Goal: Use online tool/utility: Utilize a website feature to perform a specific function

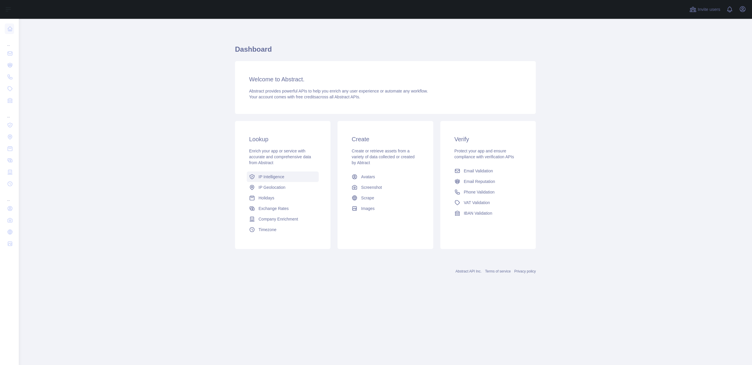
click at [270, 177] on span "IP Intelligence" at bounding box center [271, 177] width 26 height 6
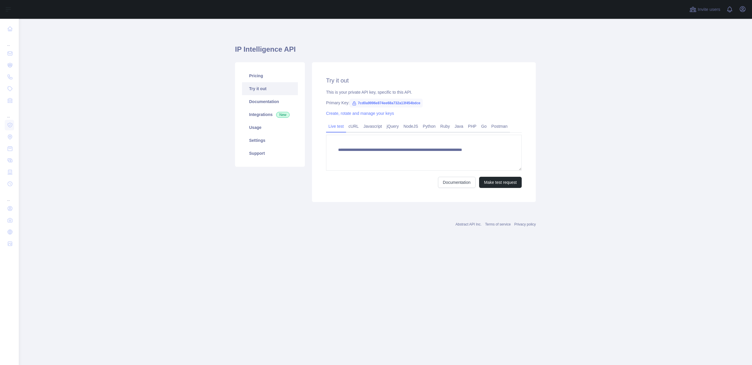
type textarea "**********"
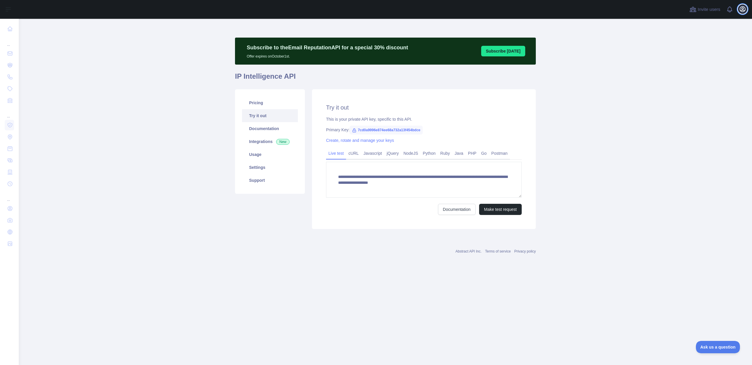
click at [739, 11] on icon "button" at bounding box center [742, 9] width 7 height 7
click at [639, 56] on main "**********" at bounding box center [385, 192] width 733 height 346
click at [259, 152] on link "Usage" at bounding box center [270, 154] width 56 height 13
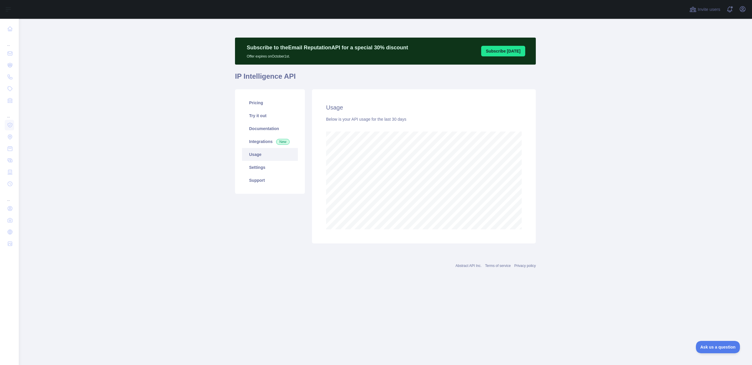
scroll to position [346, 733]
click at [265, 167] on link "Settings" at bounding box center [270, 167] width 56 height 13
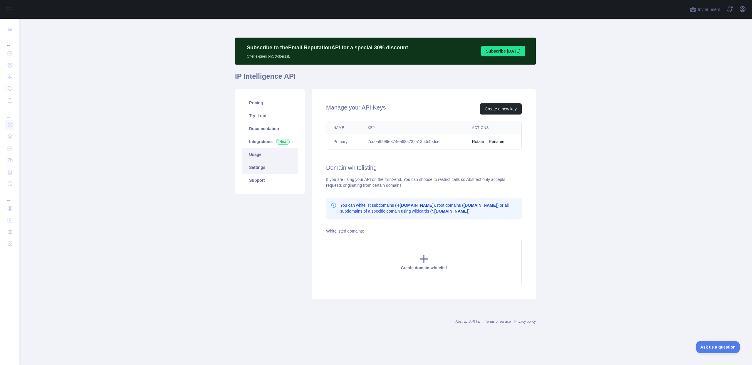
click at [266, 154] on link "Usage" at bounding box center [270, 154] width 56 height 13
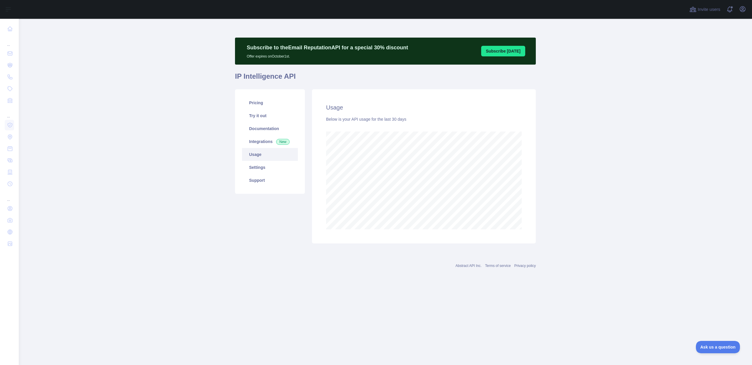
scroll to position [346, 733]
click at [270, 103] on link "Pricing" at bounding box center [270, 102] width 56 height 13
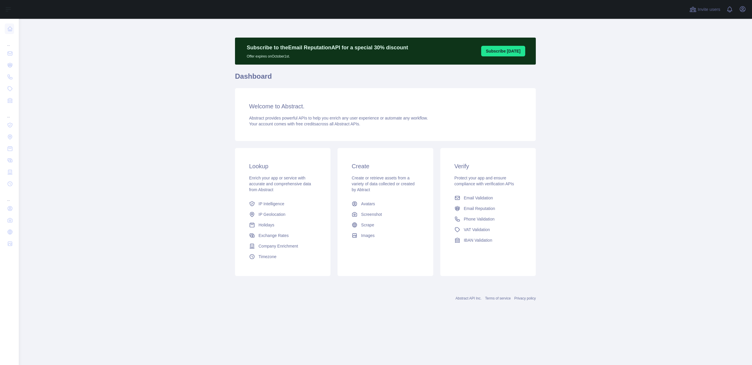
click at [277, 174] on div "Lookup Enrich your app or service with accurate and comprehensive data from Abs…" at bounding box center [282, 212] width 95 height 128
click at [284, 203] on span "IP Intelligence" at bounding box center [271, 204] width 26 height 6
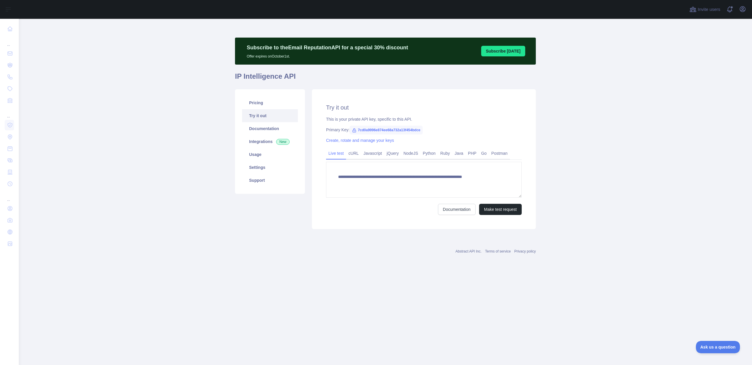
type textarea "**********"
click at [499, 209] on button "Make test request" at bounding box center [500, 209] width 43 height 11
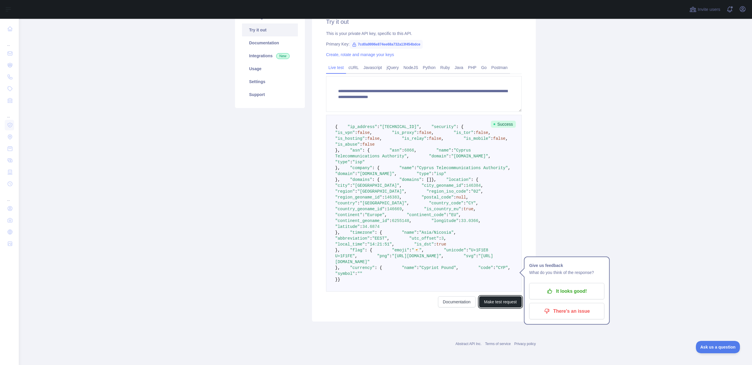
scroll to position [186, 0]
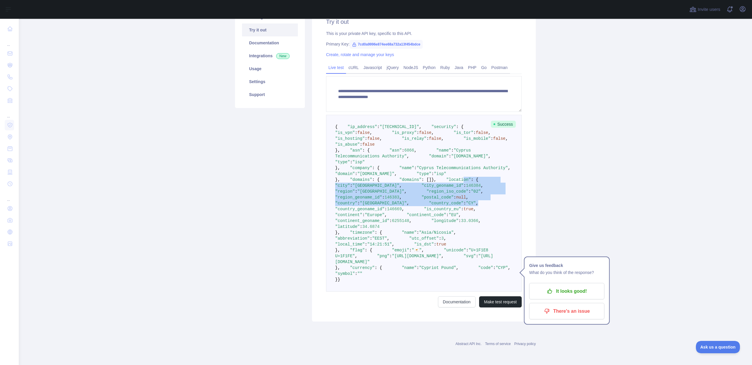
drag, startPoint x: 360, startPoint y: 176, endPoint x: 417, endPoint y: 222, distance: 73.0
click at [417, 222] on pre "{ "ip_address" : "[TECHNICAL_ID]" , "security" : { "is_vpn" : false , "is_proxy…" at bounding box center [424, 203] width 196 height 177
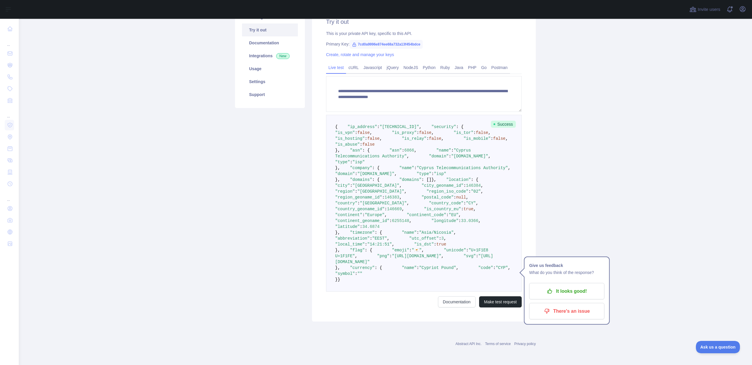
click at [423, 240] on pre "{ "ip_address" : "[TECHNICAL_ID]" , "security" : { "is_vpn" : false , "is_proxy…" at bounding box center [424, 203] width 196 height 177
drag, startPoint x: 353, startPoint y: 170, endPoint x: 415, endPoint y: 168, distance: 61.1
click at [415, 168] on pre "{ "ip_address" : "[TECHNICAL_ID]" , "security" : { "is_vpn" : false , "is_proxy…" at bounding box center [424, 203] width 196 height 177
click at [382, 195] on span ""region_geoname_id"" at bounding box center [358, 197] width 47 height 5
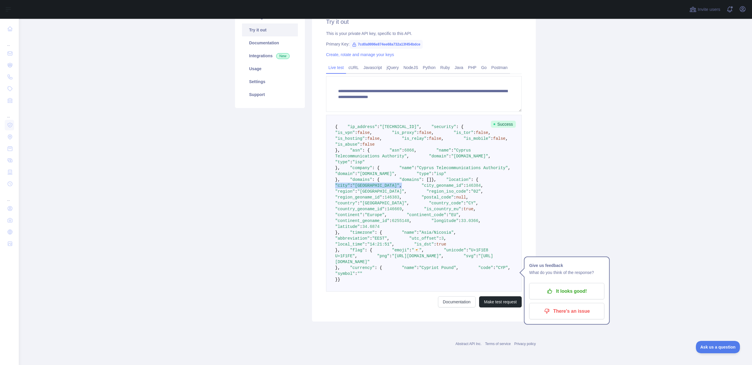
drag, startPoint x: 353, startPoint y: 171, endPoint x: 403, endPoint y: 171, distance: 50.2
click at [403, 171] on pre "{ "ip_address" : "[TECHNICAL_ID]" , "security" : { "is_vpn" : false , "is_proxy…" at bounding box center [424, 203] width 196 height 177
click at [384, 189] on span ""[GEOGRAPHIC_DATA]"" at bounding box center [380, 191] width 47 height 5
drag, startPoint x: 354, startPoint y: 171, endPoint x: 406, endPoint y: 171, distance: 51.4
click at [406, 171] on pre "{ "ip_address" : "[TECHNICAL_ID]" , "security" : { "is_vpn" : false , "is_proxy…" at bounding box center [424, 203] width 196 height 177
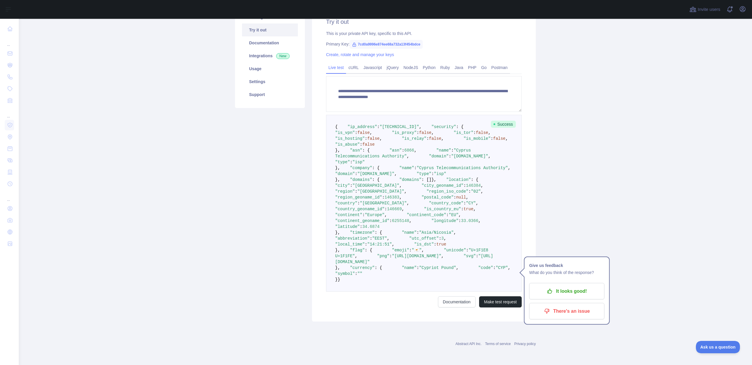
click at [357, 189] on span ":" at bounding box center [356, 191] width 2 height 5
drag, startPoint x: 352, startPoint y: 171, endPoint x: 396, endPoint y: 170, distance: 44.6
click at [396, 177] on span ""city" : "Limassol" ," at bounding box center [416, 182] width 163 height 11
click at [382, 196] on span ""region_geoname_id"" at bounding box center [358, 197] width 47 height 5
drag, startPoint x: 354, startPoint y: 183, endPoint x: 373, endPoint y: 181, distance: 19.2
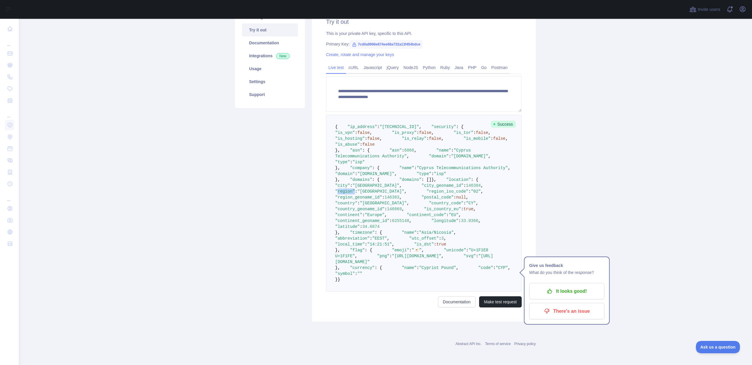
click at [373, 183] on span ""region" : "[GEOGRAPHIC_DATA]" ," at bounding box center [419, 188] width 168 height 11
click at [381, 195] on span ""region_geoname_id"" at bounding box center [358, 197] width 47 height 5
drag, startPoint x: 380, startPoint y: 181, endPoint x: 426, endPoint y: 182, distance: 46.1
click at [426, 183] on span ""region" : "[GEOGRAPHIC_DATA]" ," at bounding box center [419, 188] width 168 height 11
click at [378, 191] on pre "{ "ip_address" : "[TECHNICAL_ID]" , "security" : { "is_vpn" : false , "is_proxy…" at bounding box center [424, 203] width 196 height 177
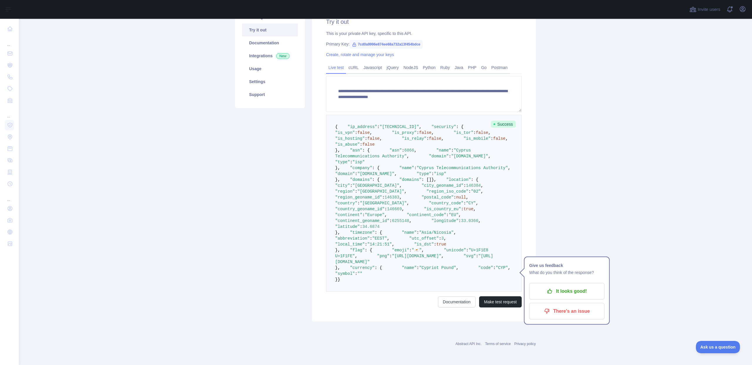
click at [352, 183] on span ":" at bounding box center [351, 185] width 2 height 5
click at [426, 190] on span ""region_iso_code"" at bounding box center [447, 191] width 42 height 5
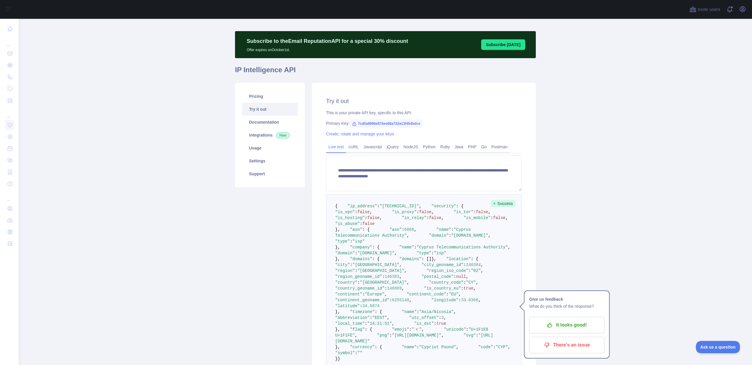
scroll to position [0, 0]
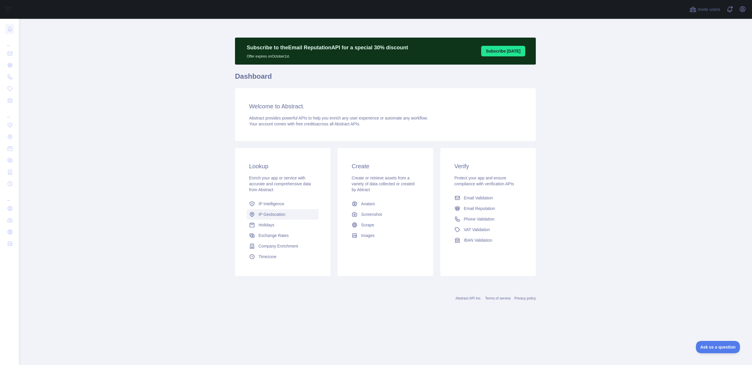
click at [274, 214] on span "IP Geolocation" at bounding box center [271, 214] width 27 height 6
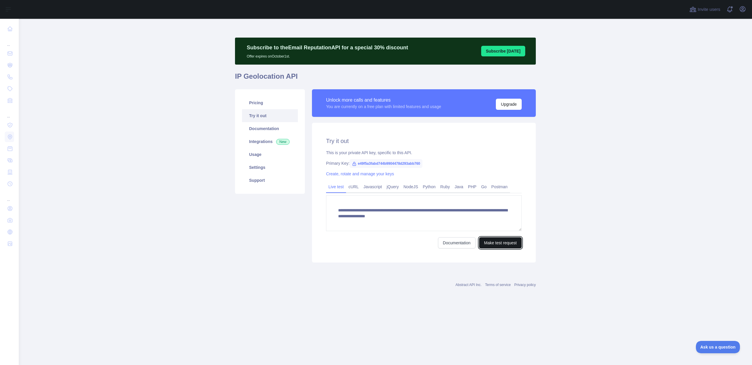
click at [501, 242] on button "Make test request" at bounding box center [500, 242] width 43 height 11
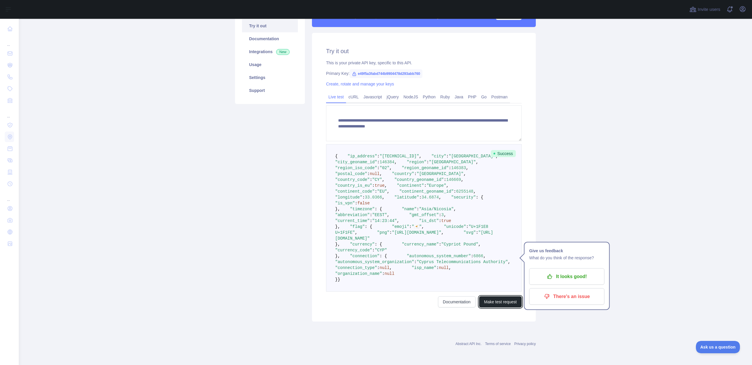
scroll to position [196, 0]
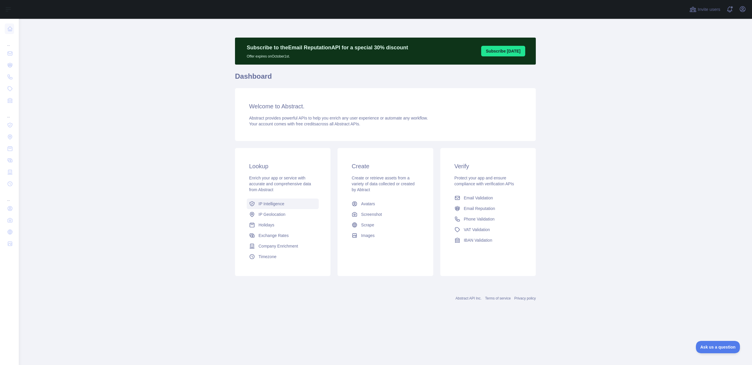
click at [280, 203] on span "IP Intelligence" at bounding box center [271, 204] width 26 height 6
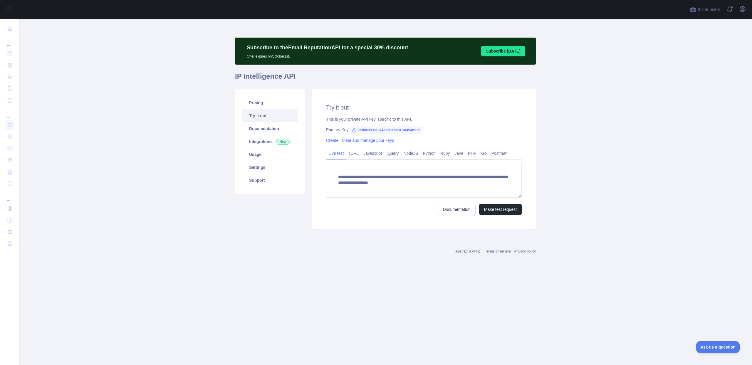
click at [191, 140] on main "**********" at bounding box center [385, 192] width 733 height 346
click at [192, 112] on main "**********" at bounding box center [385, 192] width 733 height 346
click at [193, 114] on main "**********" at bounding box center [385, 192] width 733 height 346
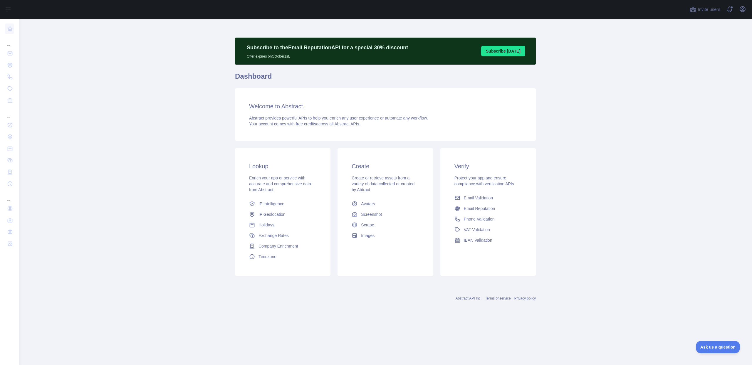
drag, startPoint x: 234, startPoint y: 70, endPoint x: 401, endPoint y: 128, distance: 177.3
click at [401, 128] on main "Subscribe to the Email Reputation API for a special 30 % discount Offer expires…" at bounding box center [385, 192] width 733 height 346
click at [347, 127] on div "Welcome to Abstract. Abstract provides powerful APIs to help you enrich any use…" at bounding box center [385, 114] width 301 height 53
drag, startPoint x: 247, startPoint y: 116, endPoint x: 387, endPoint y: 124, distance: 140.0
click at [387, 124] on div "Welcome to Abstract. Abstract provides powerful APIs to help you enrich any use…" at bounding box center [385, 114] width 301 height 53
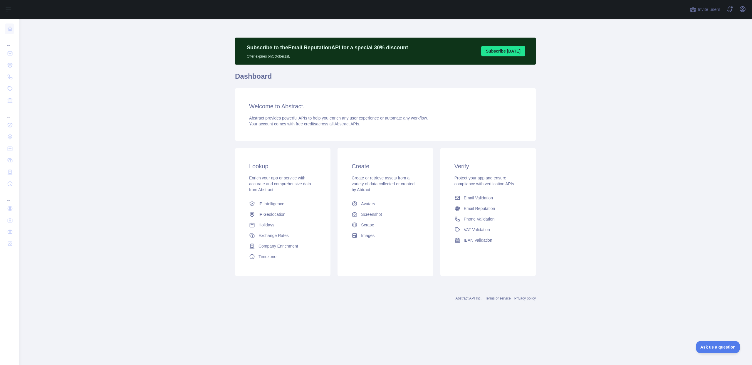
click at [302, 128] on div "Welcome to Abstract. Abstract provides powerful APIs to help you enrich any use…" at bounding box center [385, 114] width 301 height 53
drag, startPoint x: 241, startPoint y: 106, endPoint x: 312, endPoint y: 109, distance: 71.7
click at [312, 109] on div "Welcome to Abstract. Abstract provides powerful APIs to help you enrich any use…" at bounding box center [385, 114] width 301 height 53
click at [252, 128] on div "Welcome to Abstract. Abstract provides powerful APIs to help you enrich any use…" at bounding box center [385, 114] width 301 height 53
drag, startPoint x: 256, startPoint y: 103, endPoint x: 390, endPoint y: 122, distance: 135.2
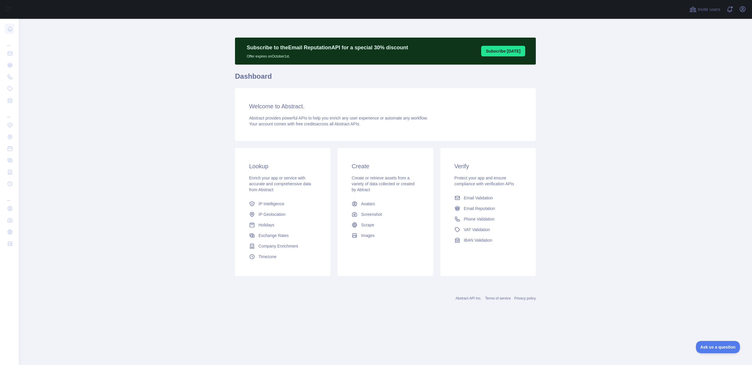
click at [390, 122] on div "Welcome to Abstract. Abstract provides powerful APIs to help you enrich any use…" at bounding box center [385, 114] width 301 height 53
click at [365, 120] on span "Abstract provides powerful APIs to help you enrich any user experience or autom…" at bounding box center [338, 118] width 179 height 5
drag, startPoint x: 366, startPoint y: 124, endPoint x: 353, endPoint y: 120, distance: 13.2
click at [353, 120] on div "Abstract provides powerful APIs to help you enrich any user experience or autom…" at bounding box center [385, 121] width 272 height 12
click at [347, 123] on span "Your account comes with free credits across all Abstract APIs." at bounding box center [304, 124] width 111 height 5
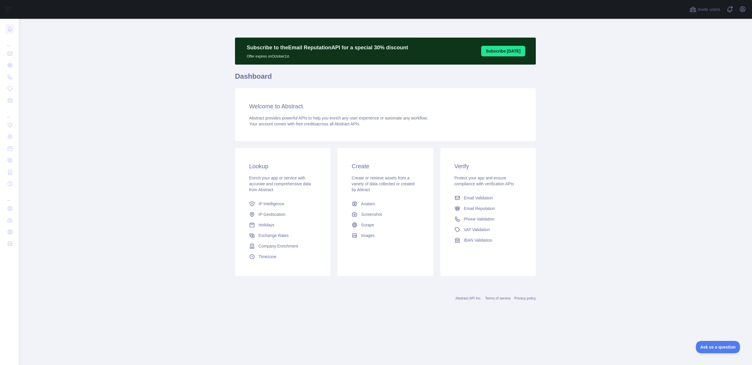
drag, startPoint x: 247, startPoint y: 116, endPoint x: 398, endPoint y: 127, distance: 151.9
click at [398, 127] on div "Welcome to Abstract. Abstract provides powerful APIs to help you enrich any use…" at bounding box center [385, 114] width 301 height 53
click at [242, 117] on div "Welcome to Abstract. Abstract provides powerful APIs to help you enrich any use…" at bounding box center [385, 114] width 301 height 53
drag, startPoint x: 248, startPoint y: 117, endPoint x: 312, endPoint y: 118, distance: 63.7
click at [312, 118] on div "Welcome to Abstract. Abstract provides powerful APIs to help you enrich any use…" at bounding box center [385, 114] width 301 height 53
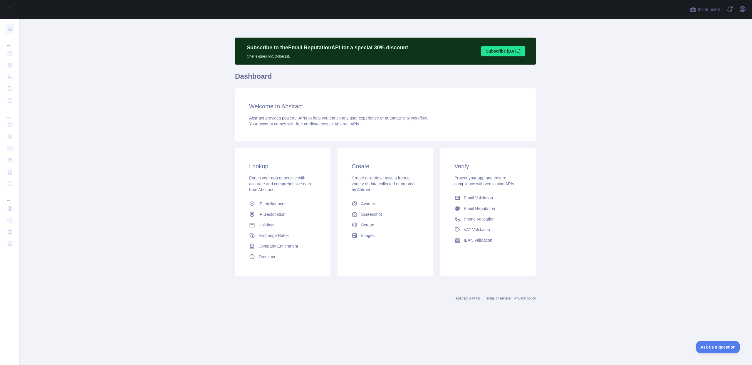
click at [250, 118] on span "Abstract provides powerful APIs to help you enrich any user experience or autom…" at bounding box center [338, 118] width 179 height 5
drag, startPoint x: 249, startPoint y: 104, endPoint x: 372, endPoint y: 121, distance: 123.9
click at [372, 121] on div "Welcome to Abstract. Abstract provides powerful APIs to help you enrich any use…" at bounding box center [385, 114] width 301 height 53
click at [324, 119] on span "Abstract provides powerful APIs to help you enrich any user experience or autom…" at bounding box center [338, 118] width 179 height 5
click at [210, 100] on main "Subscribe to the Email Reputation API for a special 30 % discount Offer expires…" at bounding box center [385, 192] width 733 height 346
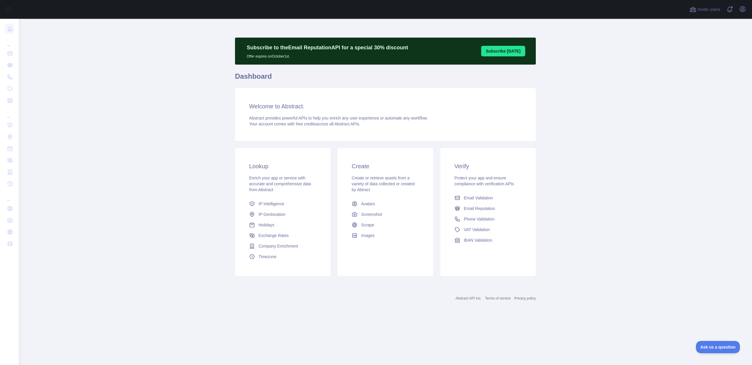
click at [233, 84] on main "Subscribe to the Email Reputation API for a special 30 % discount Offer expires…" at bounding box center [385, 192] width 733 height 346
drag, startPoint x: 225, startPoint y: 40, endPoint x: 385, endPoint y: 134, distance: 185.7
click at [386, 134] on main "Subscribe to the Email Reputation API for a special 30 % discount Offer expires…" at bounding box center [385, 192] width 733 height 346
click at [339, 123] on span "Your account comes with free credits across all Abstract APIs." at bounding box center [304, 124] width 111 height 5
drag, startPoint x: 243, startPoint y: 105, endPoint x: 386, endPoint y: 132, distance: 145.8
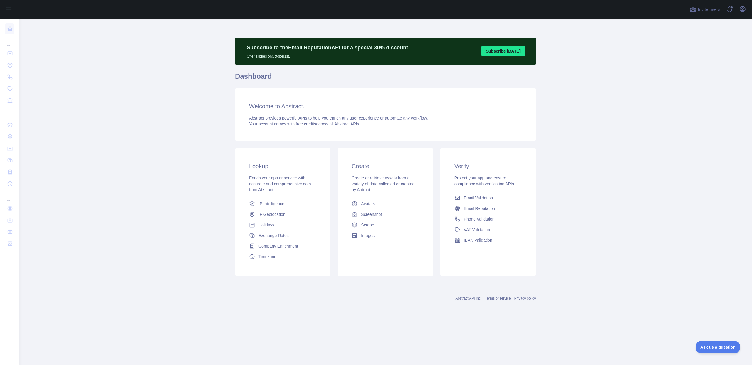
click at [386, 131] on div "Welcome to Abstract. Abstract provides powerful APIs to help you enrich any use…" at bounding box center [385, 114] width 301 height 53
click at [319, 129] on div "Welcome to Abstract. Abstract provides powerful APIs to help you enrich any use…" at bounding box center [385, 114] width 301 height 53
drag, startPoint x: 202, startPoint y: 86, endPoint x: 193, endPoint y: 84, distance: 9.7
click at [202, 86] on main "Subscribe to the Email Reputation API for a special 30 % discount Offer expires…" at bounding box center [385, 192] width 733 height 346
click at [186, 124] on main "Subscribe to the Email Reputation API for a special 30 % discount Offer expires…" at bounding box center [385, 192] width 733 height 346
